Goal: Information Seeking & Learning: Learn about a topic

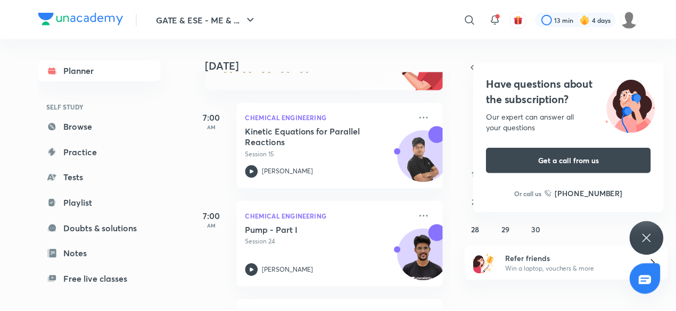
scroll to position [90, 0]
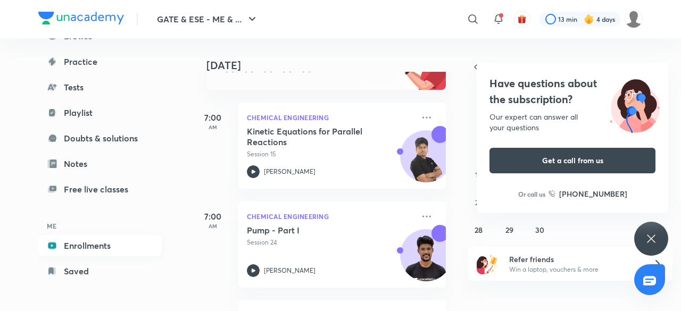
click at [89, 243] on link "Enrollments" at bounding box center [99, 245] width 123 height 21
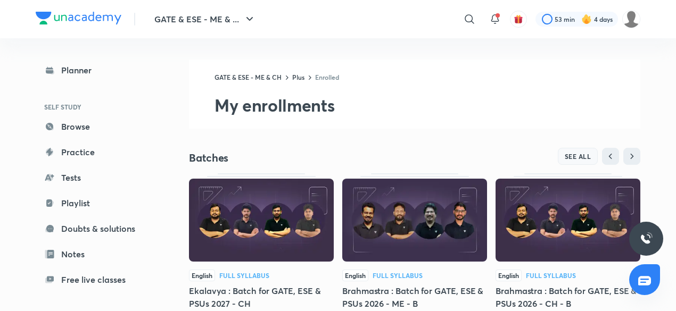
click at [582, 158] on span "SEE ALL" at bounding box center [578, 156] width 27 height 7
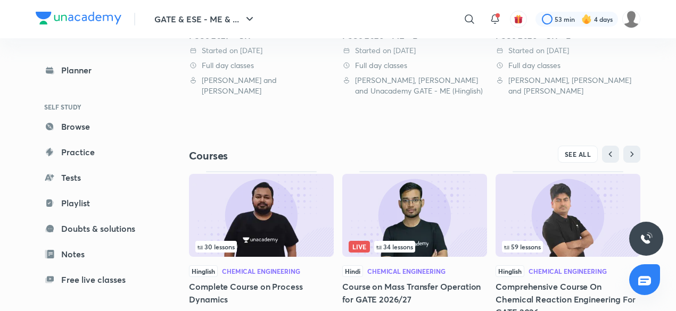
scroll to position [325, 0]
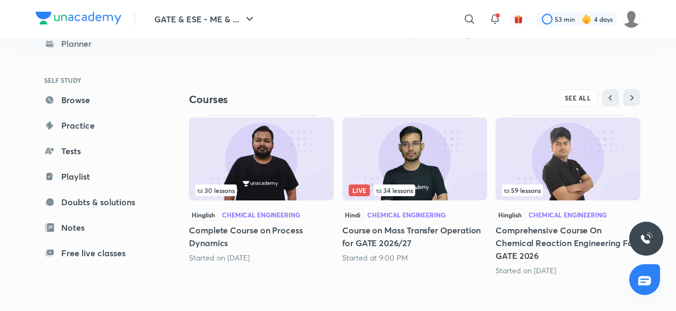
click at [236, 153] on img at bounding box center [261, 159] width 145 height 83
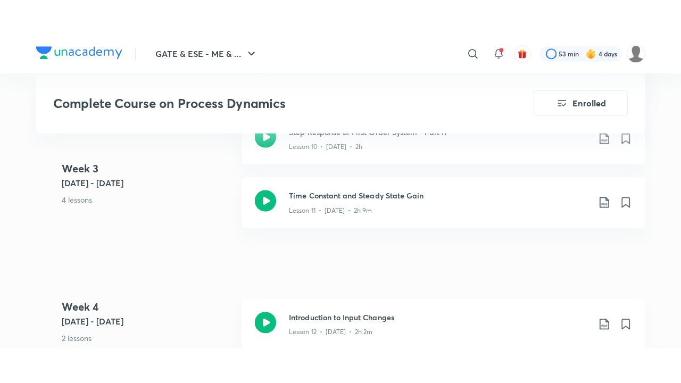
scroll to position [1287, 0]
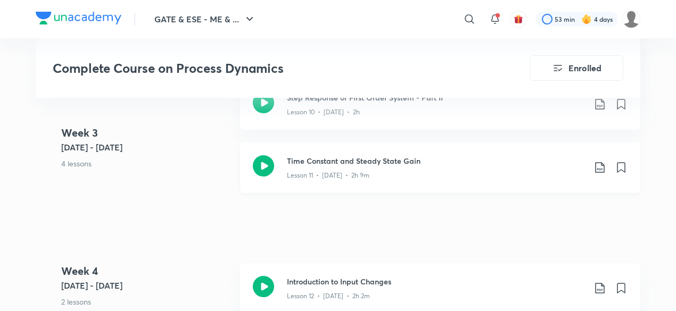
click at [368, 173] on p "Lesson 11 • [DATE] • 2h 9m" at bounding box center [328, 176] width 82 height 10
